Goal: Information Seeking & Learning: Learn about a topic

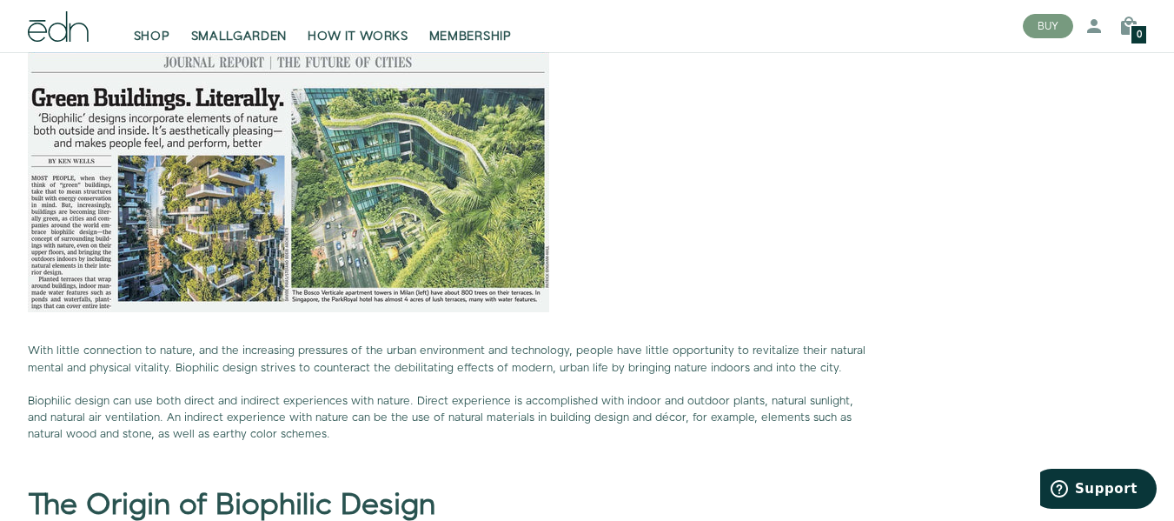
scroll to position [1651, 0]
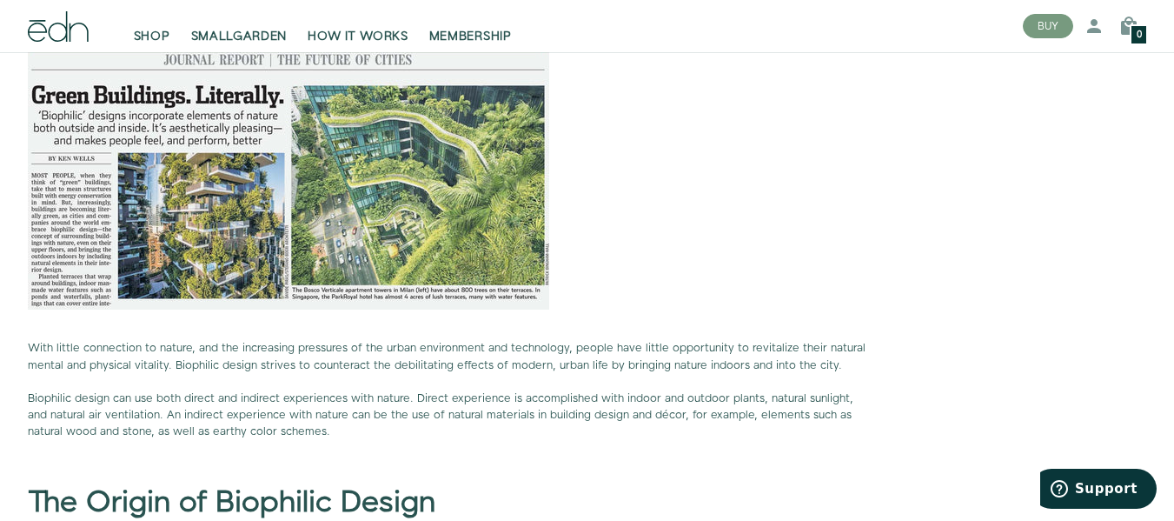
click at [78, 229] on img at bounding box center [288, 163] width 521 height 293
click at [105, 223] on img at bounding box center [288, 163] width 521 height 293
click at [101, 224] on img at bounding box center [288, 163] width 521 height 293
click at [88, 220] on img at bounding box center [288, 163] width 521 height 293
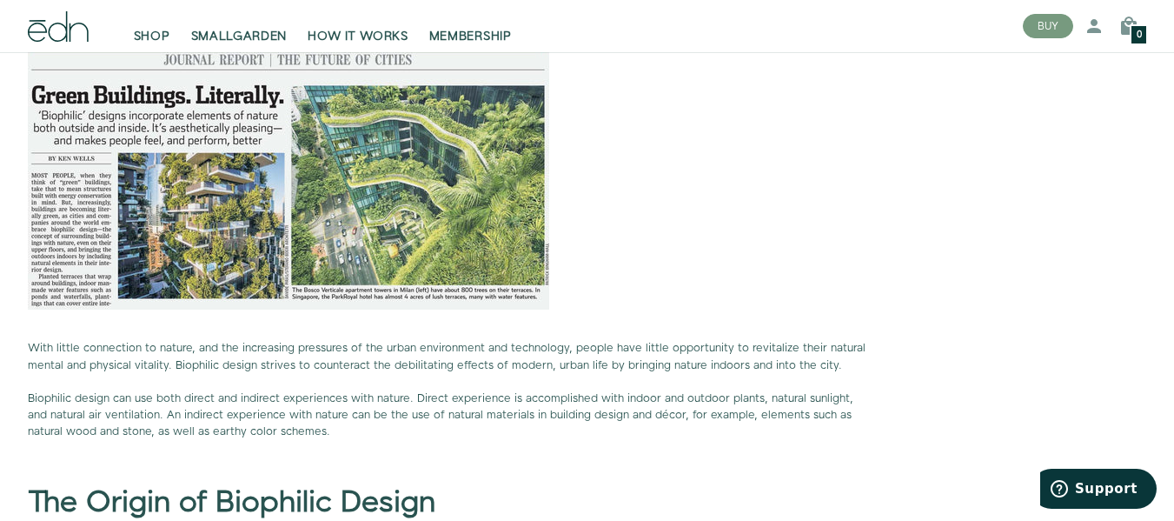
click at [88, 220] on img at bounding box center [288, 163] width 521 height 293
